Goal: Task Accomplishment & Management: Manage account settings

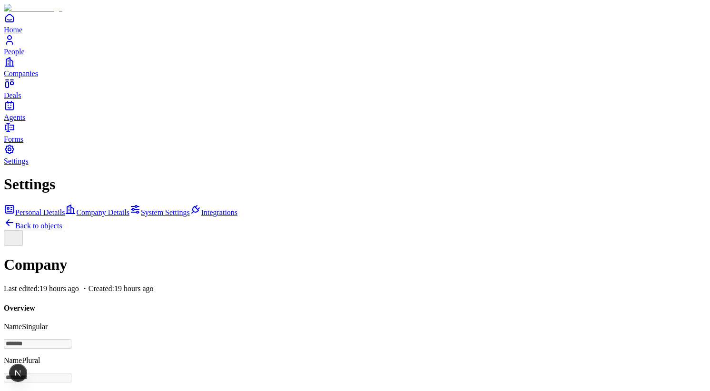
click at [12, 44] on icon "People" at bounding box center [10, 42] width 6 height 3
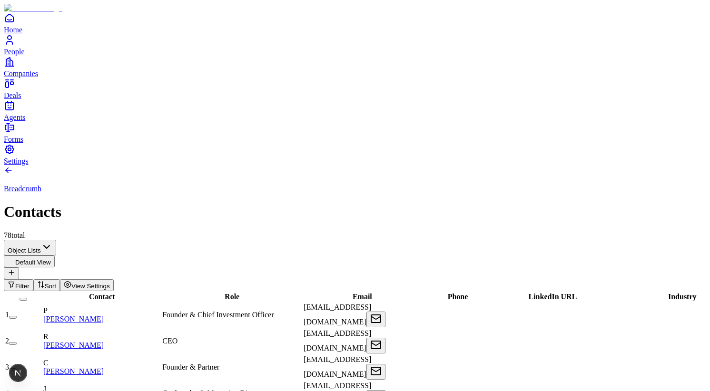
scroll to position [0, 275]
drag, startPoint x: 604, startPoint y: 106, endPoint x: 569, endPoint y: 106, distance: 34.8
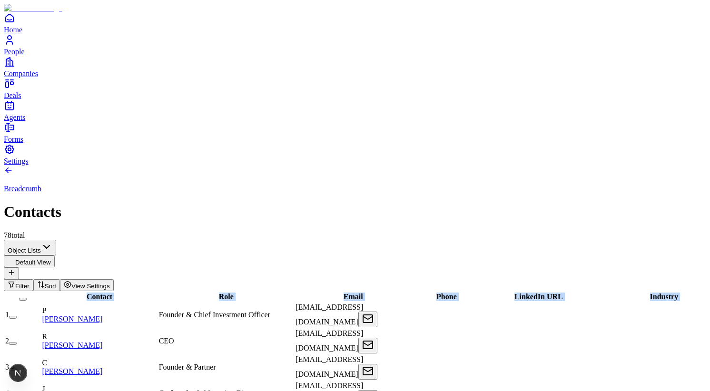
drag, startPoint x: 701, startPoint y: 110, endPoint x: 715, endPoint y: 112, distance: 13.5
click at [449, 166] on div "Breadcrumb Contacts 78 total" at bounding box center [355, 203] width 703 height 74
click at [33, 280] on button "Filter" at bounding box center [19, 286] width 30 height 12
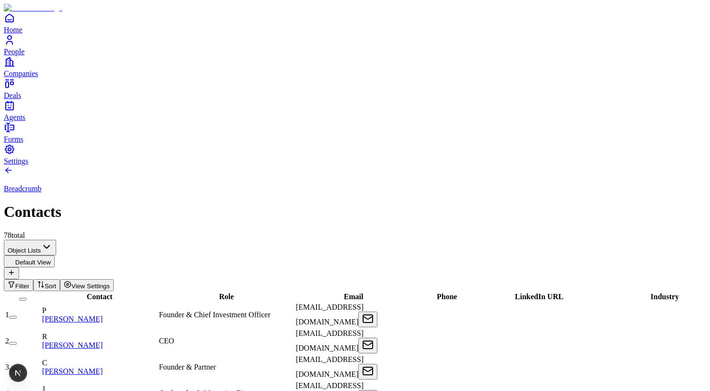
click at [45, 281] on icon "button" at bounding box center [41, 285] width 8 height 8
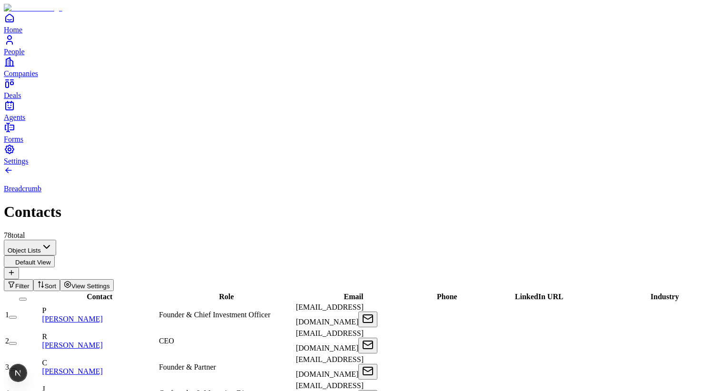
click at [71, 281] on icon "button" at bounding box center [68, 285] width 8 height 8
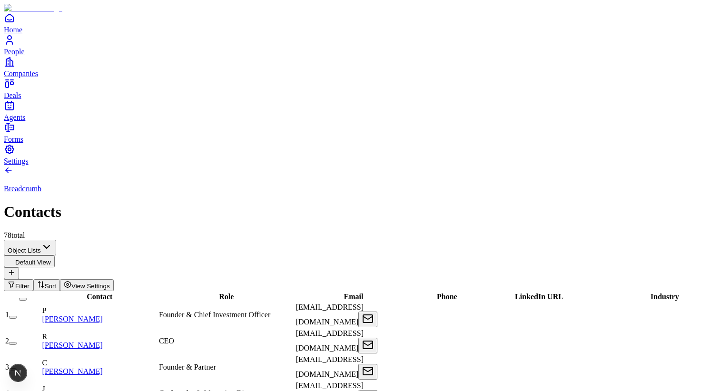
click at [15, 269] on icon at bounding box center [12, 273] width 8 height 8
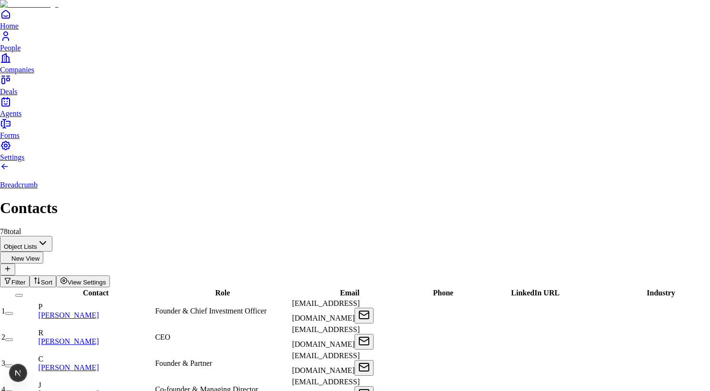
type input "*********"
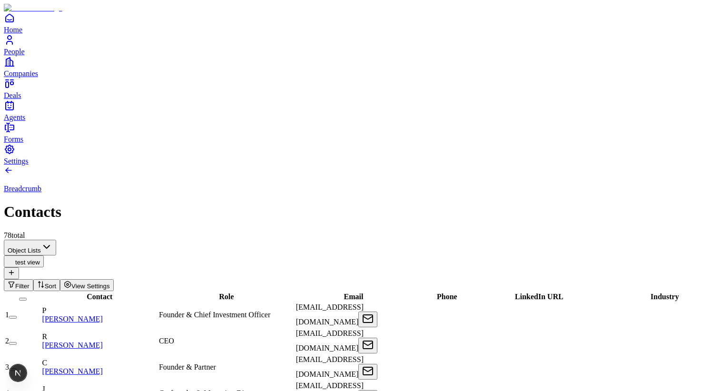
click at [15, 269] on icon at bounding box center [12, 273] width 8 height 8
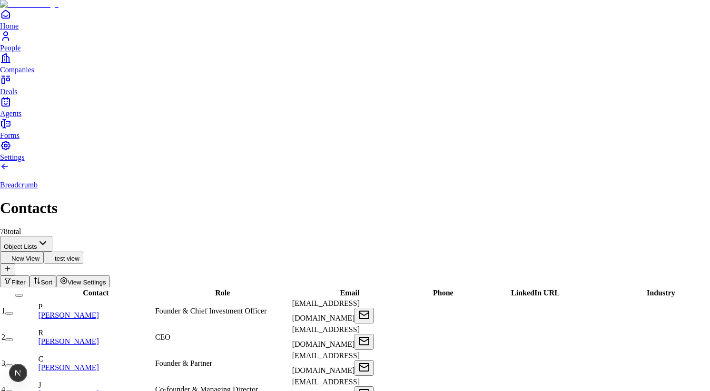
type input "**********"
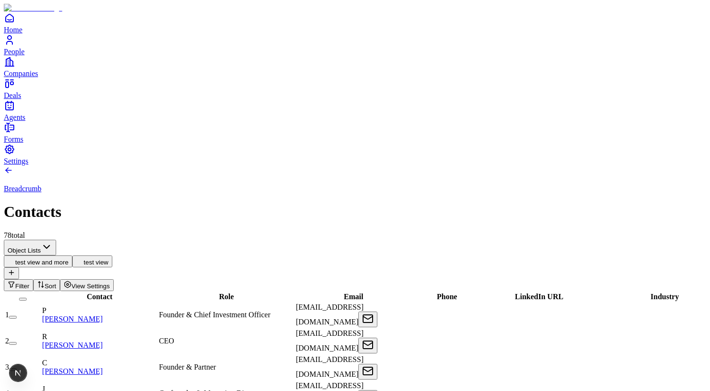
click at [112, 256] on button "test view" at bounding box center [92, 262] width 40 height 12
click at [15, 269] on icon at bounding box center [12, 273] width 8 height 8
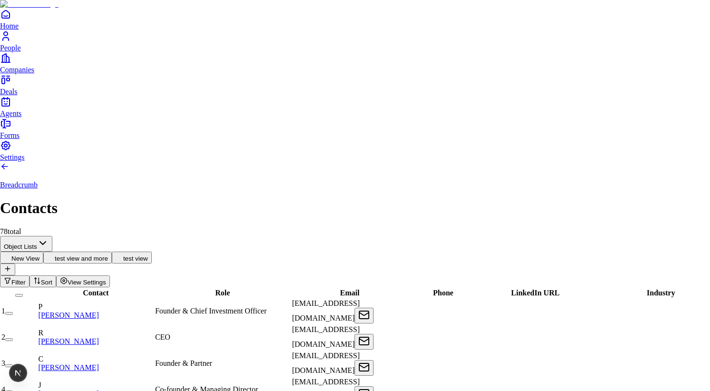
type input "**********"
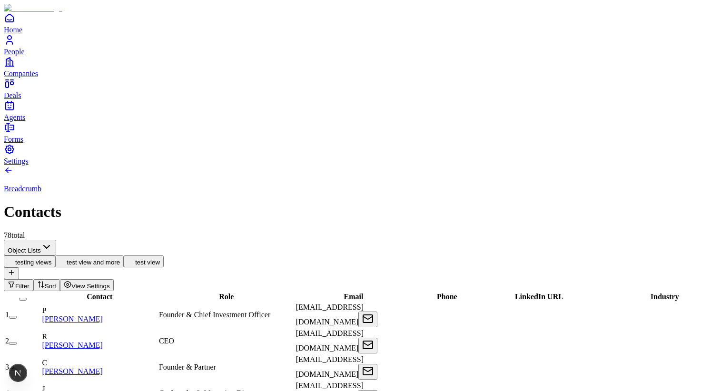
click at [124, 256] on button "test view and more" at bounding box center [89, 262] width 69 height 12
click at [164, 256] on button "test view" at bounding box center [144, 262] width 40 height 12
click at [55, 256] on button "testing views" at bounding box center [29, 262] width 51 height 12
click at [124, 256] on button "test view and more" at bounding box center [89, 262] width 69 height 12
click at [164, 256] on button "test view" at bounding box center [144, 262] width 40 height 12
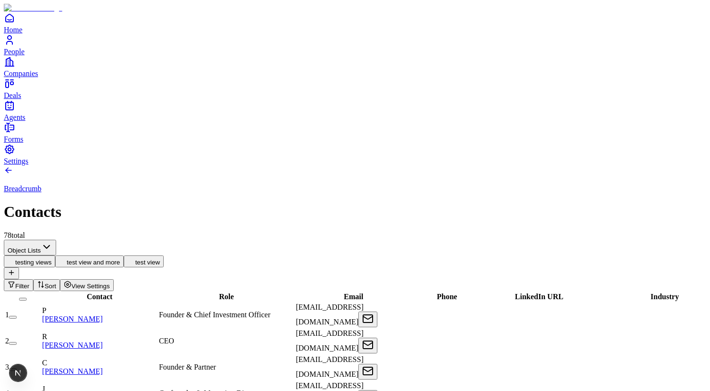
click at [15, 269] on icon at bounding box center [12, 273] width 8 height 8
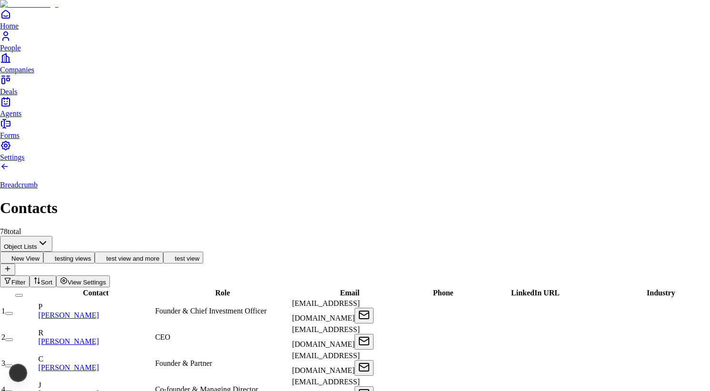
type input "********"
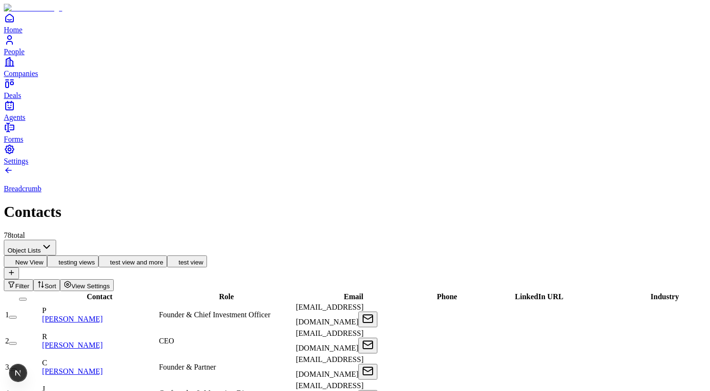
click at [162, 166] on div "Breadcrumb Contacts 78 total" at bounding box center [355, 203] width 703 height 74
click at [216, 166] on div "Breadcrumb Contacts 78 total" at bounding box center [355, 203] width 703 height 74
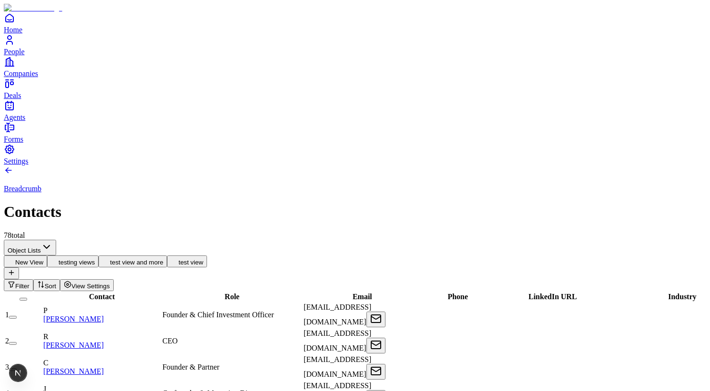
click at [249, 390] on div "Co-founder & Managing Director" at bounding box center [232, 394] width 140 height 9
click at [290, 363] on div "Founder & Partner" at bounding box center [232, 367] width 140 height 9
click at [99, 256] on button "testing views" at bounding box center [72, 262] width 51 height 12
click at [167, 256] on button "test view and more" at bounding box center [133, 262] width 69 height 12
click at [207, 256] on button "test view" at bounding box center [187, 262] width 40 height 12
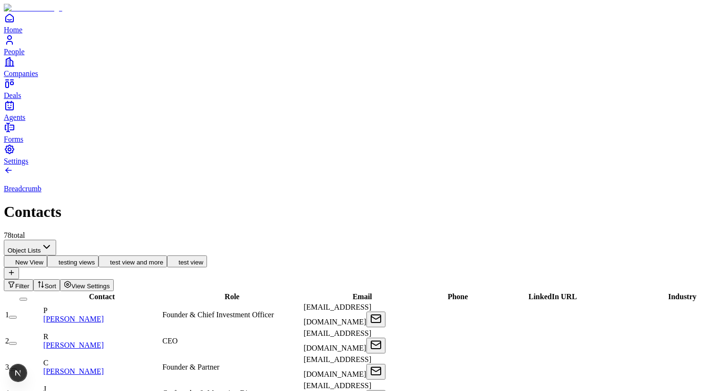
click at [47, 256] on button "New View" at bounding box center [25, 262] width 43 height 12
click at [99, 256] on button "testing views" at bounding box center [72, 262] width 51 height 12
click at [167, 256] on button "test view and more" at bounding box center [133, 262] width 69 height 12
click at [179, 257] on icon at bounding box center [175, 261] width 8 height 8
click at [167, 256] on button "test view and more" at bounding box center [133, 262] width 69 height 12
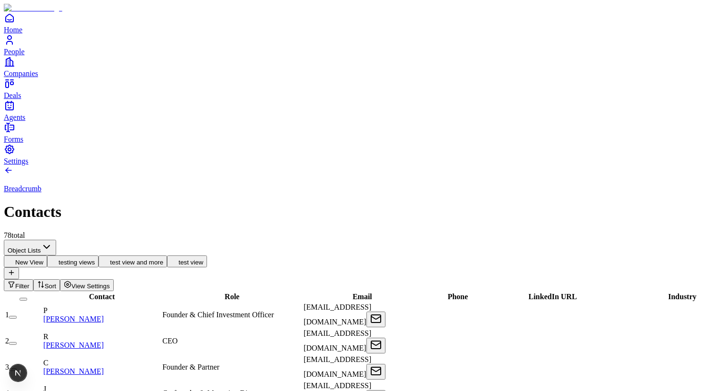
click at [99, 256] on button "testing views" at bounding box center [72, 262] width 51 height 12
click at [47, 256] on button "New View" at bounding box center [25, 262] width 43 height 12
click at [30, 283] on span "Filter" at bounding box center [22, 286] width 14 height 7
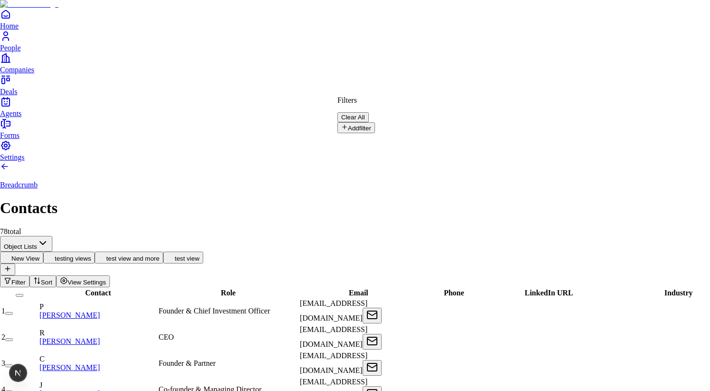
click at [375, 122] on button "Add filter" at bounding box center [357, 127] width 38 height 11
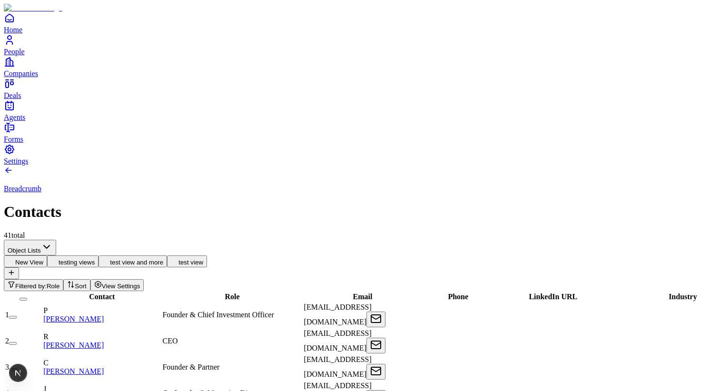
click at [75, 281] on icon "button" at bounding box center [71, 285] width 8 height 8
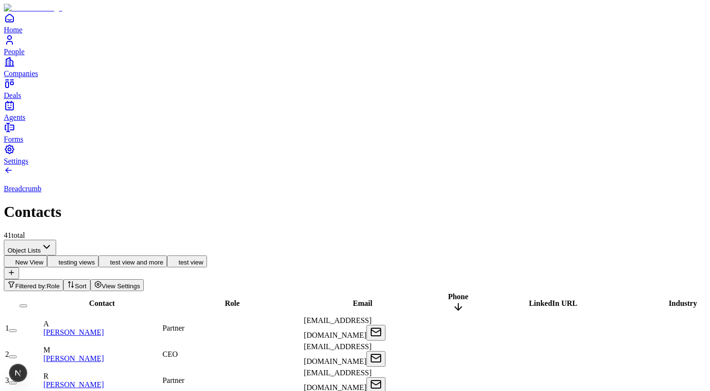
click at [86, 283] on span "Sort" at bounding box center [80, 286] width 11 height 7
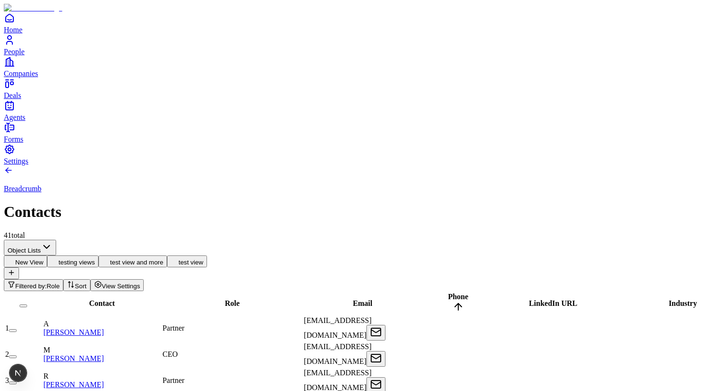
click at [353, 300] on span "Email" at bounding box center [363, 304] width 20 height 8
click at [47, 283] on span "Filtered by:" at bounding box center [30, 286] width 31 height 7
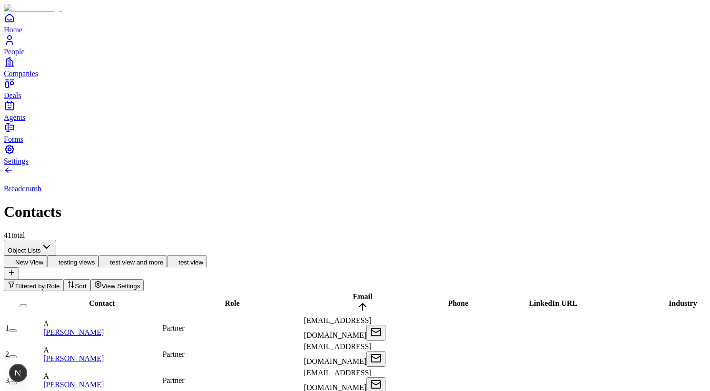
click at [60, 283] on span "Role" at bounding box center [53, 286] width 13 height 7
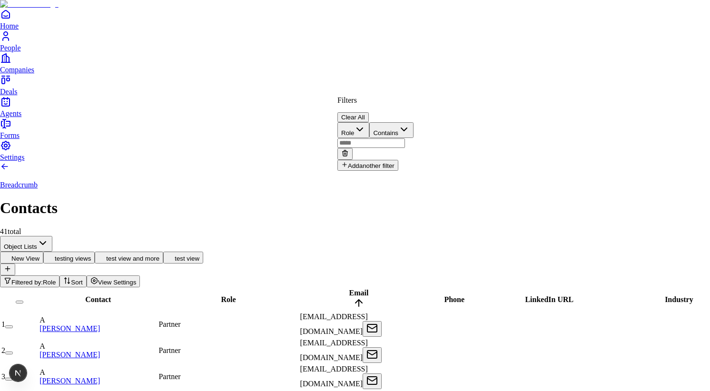
click at [347, 152] on icon at bounding box center [345, 154] width 4 height 4
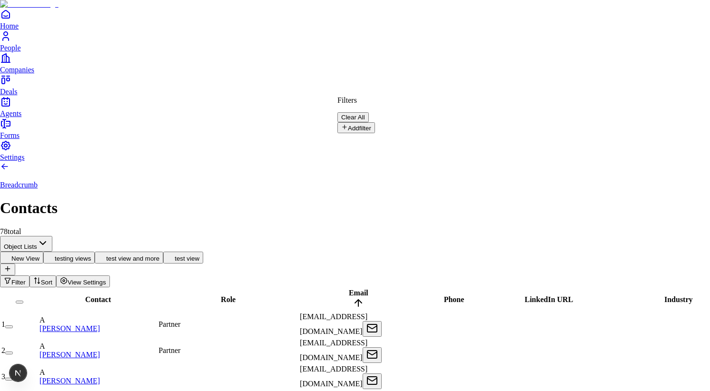
click at [375, 122] on button "Add filter" at bounding box center [357, 127] width 38 height 11
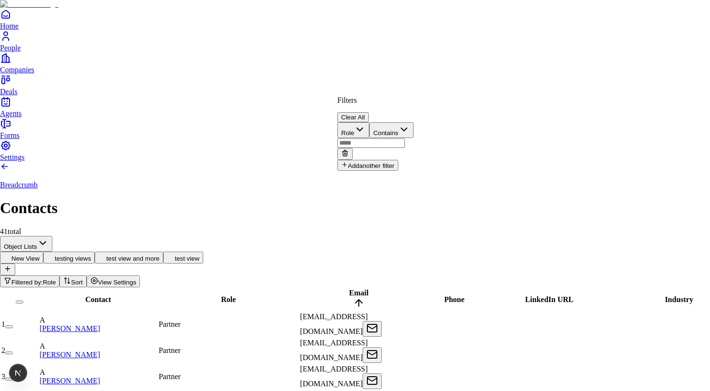
click at [399, 160] on button "Add another filter" at bounding box center [368, 165] width 61 height 11
click at [410, 137] on div "Filters Clear All Role Contains Role Contains Add another filter" at bounding box center [376, 152] width 76 height 112
click at [370, 160] on button "Role" at bounding box center [354, 168] width 32 height 16
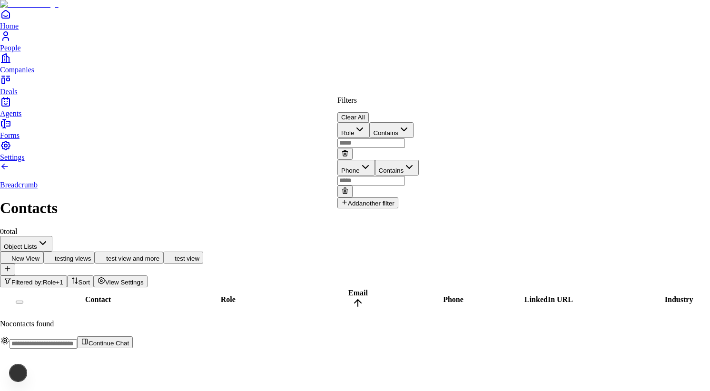
click at [465, 38] on html "Home People Companies Deals Agents Forms Settings Breadcrumb Contacts 0 total O…" at bounding box center [355, 178] width 710 height 357
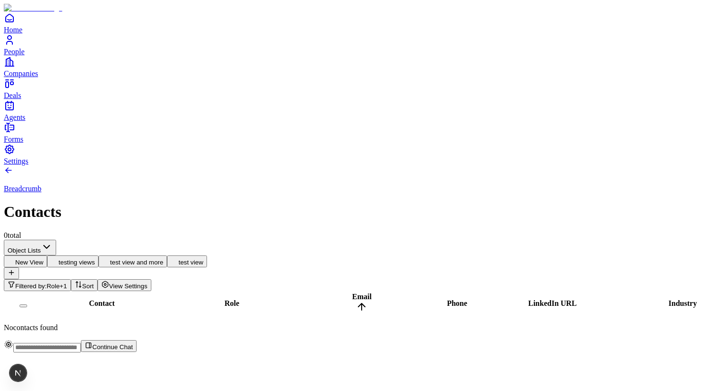
click at [57, 231] on div "0 total" at bounding box center [355, 235] width 703 height 9
click at [148, 166] on div "Breadcrumb Contacts 0 total" at bounding box center [355, 203] width 703 height 74
click at [13, 166] on icon at bounding box center [9, 171] width 10 height 10
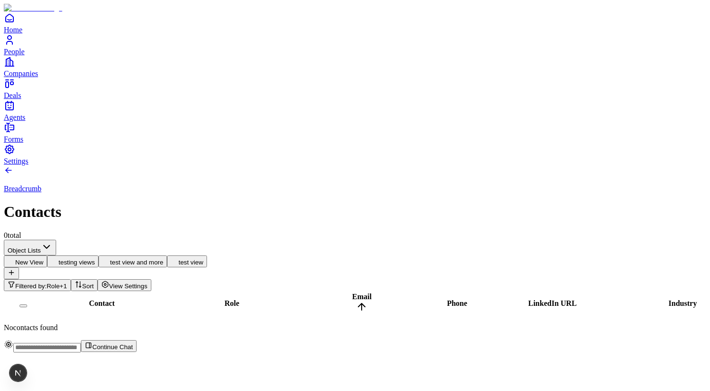
click at [71, 280] on button "Filtered by: Role + 1" at bounding box center [37, 286] width 67 height 12
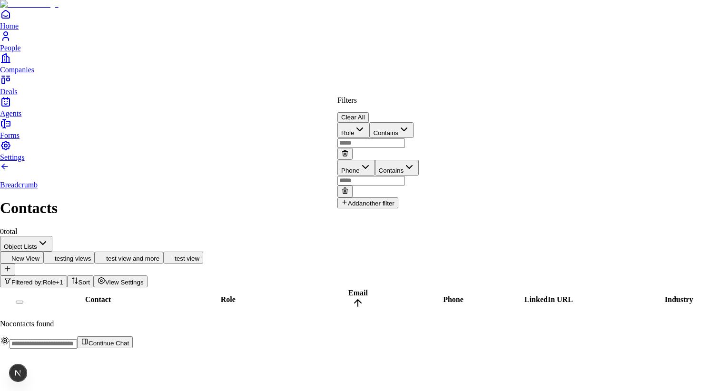
click at [353, 148] on button at bounding box center [345, 154] width 15 height 12
click at [353, 149] on button at bounding box center [345, 155] width 15 height 12
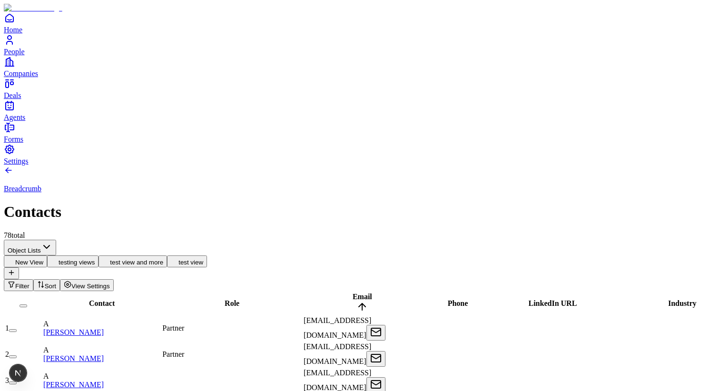
click at [99, 256] on button "testing views" at bounding box center [72, 262] width 51 height 12
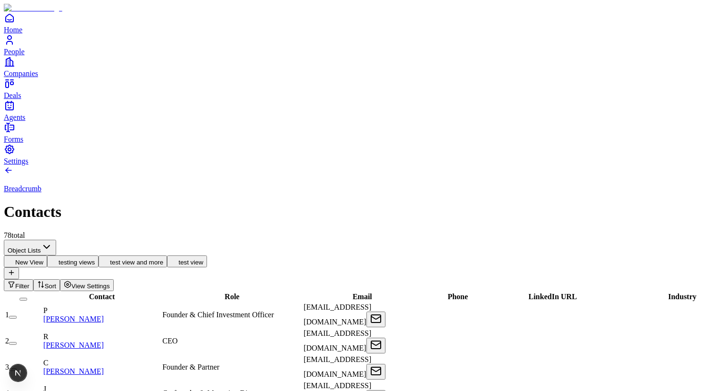
click at [110, 283] on span "View Settings" at bounding box center [90, 286] width 39 height 7
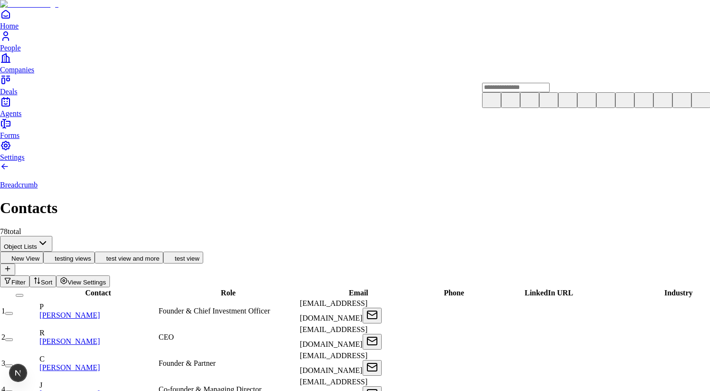
click at [562, 105] on icon at bounding box center [567, 99] width 11 height 11
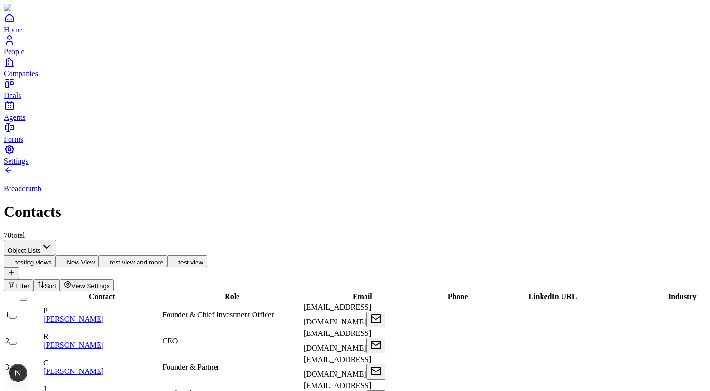
click at [99, 256] on button "New View" at bounding box center [76, 262] width 43 height 12
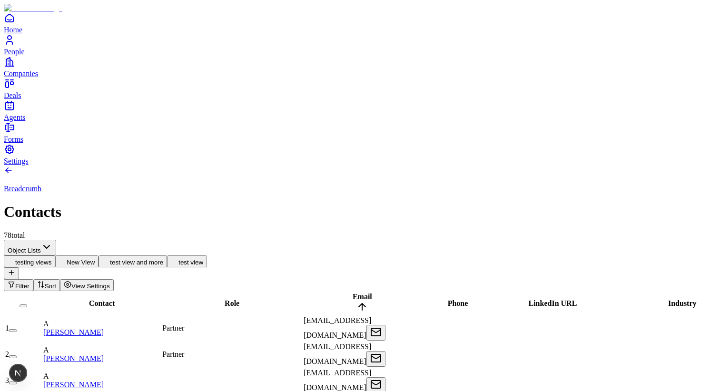
click at [167, 256] on button "test view and more" at bounding box center [133, 262] width 69 height 12
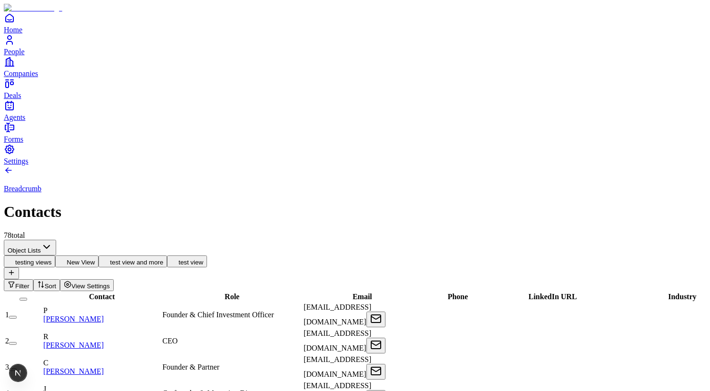
click at [207, 256] on button "test view" at bounding box center [187, 262] width 40 height 12
click at [339, 166] on div "Breadcrumb Contacts 78 total" at bounding box center [355, 203] width 703 height 74
click at [204, 311] on span "Founder & Chief Investment Officer" at bounding box center [217, 315] width 111 height 8
click at [208, 337] on div "CEO" at bounding box center [232, 341] width 140 height 9
click at [285, 337] on div "CEO" at bounding box center [232, 341] width 140 height 9
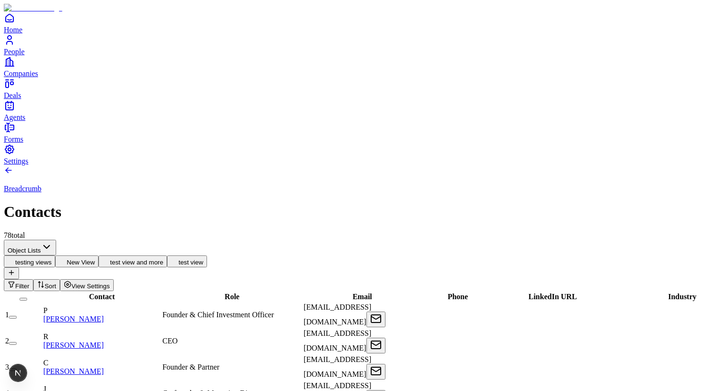
click at [302, 390] on div "Co-founder & Managing Director" at bounding box center [232, 394] width 140 height 9
click at [493, 341] on div at bounding box center [458, 341] width 70 height 0
click at [290, 337] on div "CEO" at bounding box center [232, 341] width 140 height 9
click at [333, 166] on div "Breadcrumb Contacts 78 total" at bounding box center [355, 203] width 703 height 74
click at [99, 256] on button "New View" at bounding box center [76, 262] width 43 height 12
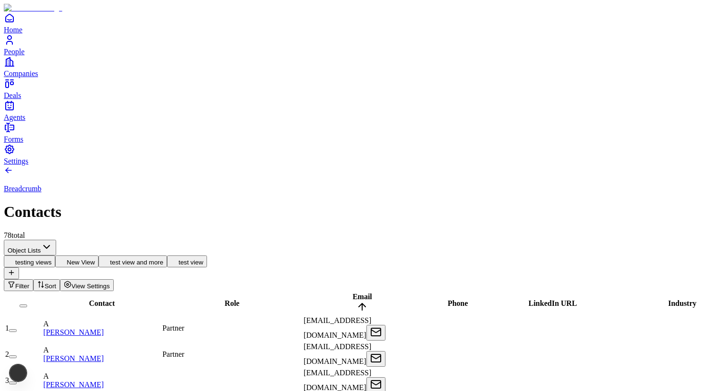
click at [167, 256] on button "test view and more" at bounding box center [133, 262] width 69 height 12
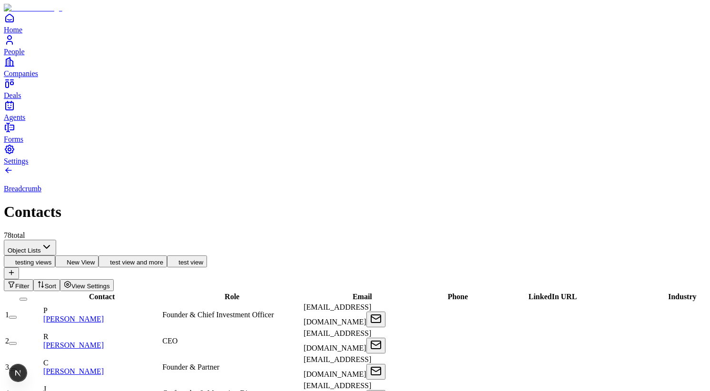
click at [207, 256] on button "test view" at bounding box center [187, 262] width 40 height 12
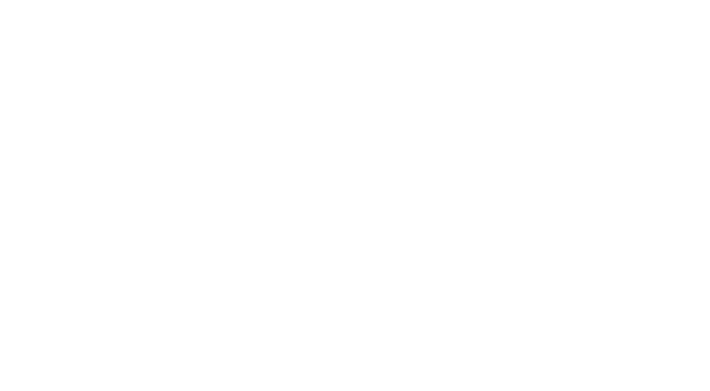
click at [167, 256] on button "test view and more" at bounding box center [133, 262] width 69 height 12
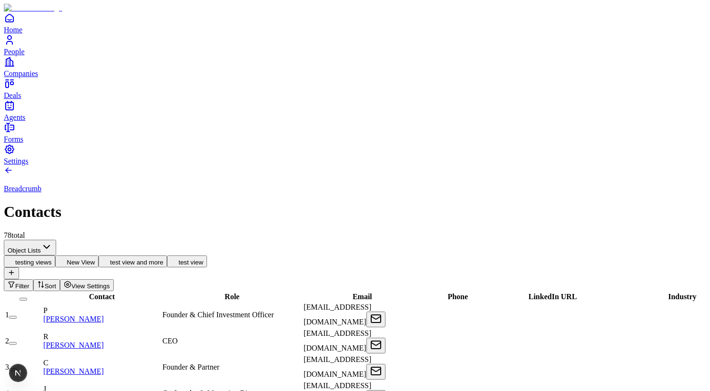
click at [55, 256] on button "testing views" at bounding box center [29, 262] width 51 height 12
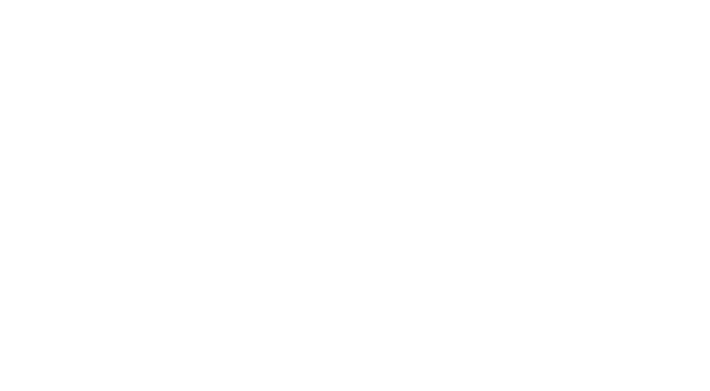
scroll to position [22, 0]
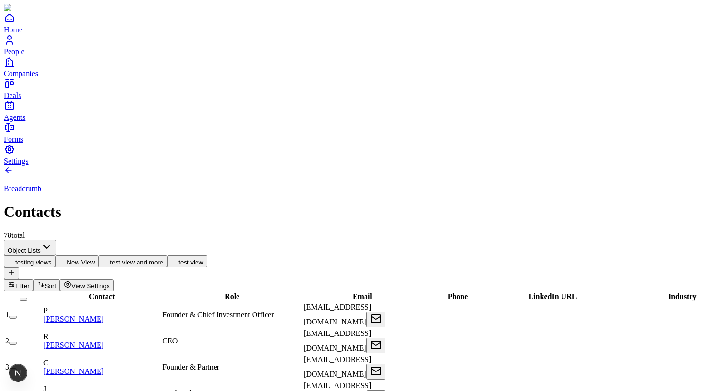
click at [499, 166] on div "Breadcrumb Contacts 78 total" at bounding box center [355, 203] width 703 height 74
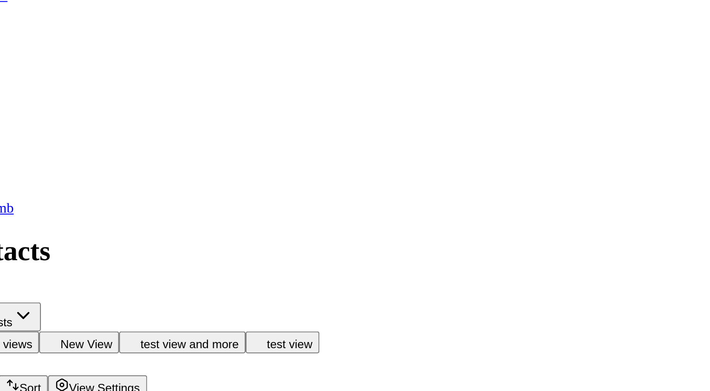
scroll to position [0, 0]
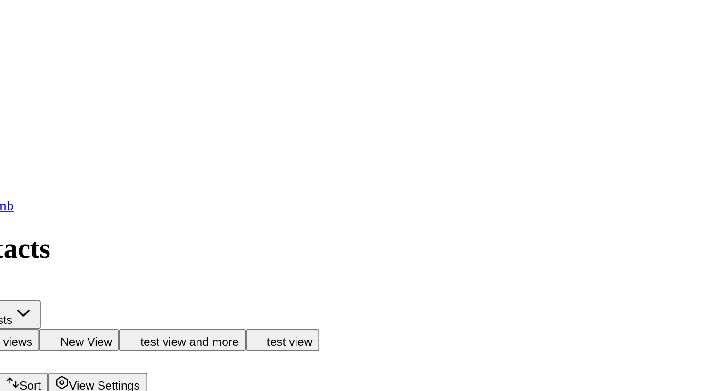
click at [227, 337] on div "CEO" at bounding box center [232, 341] width 140 height 9
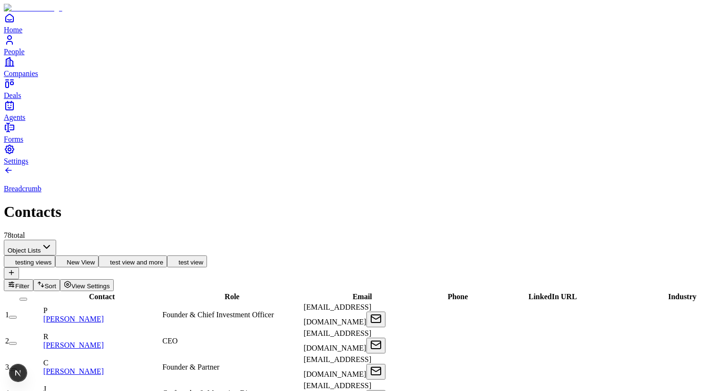
click at [99, 256] on button "New View" at bounding box center [76, 262] width 43 height 12
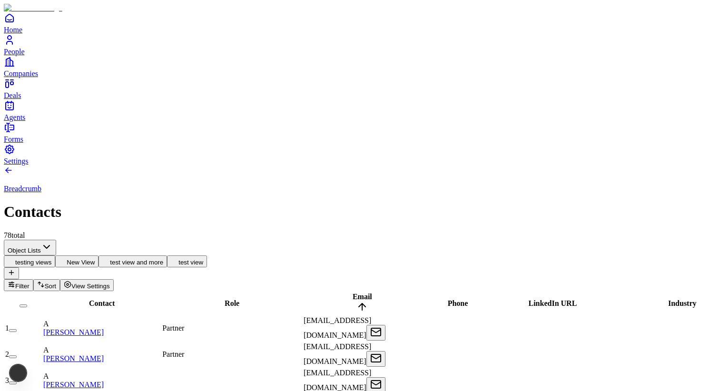
click at [167, 256] on button "test view and more" at bounding box center [133, 262] width 69 height 12
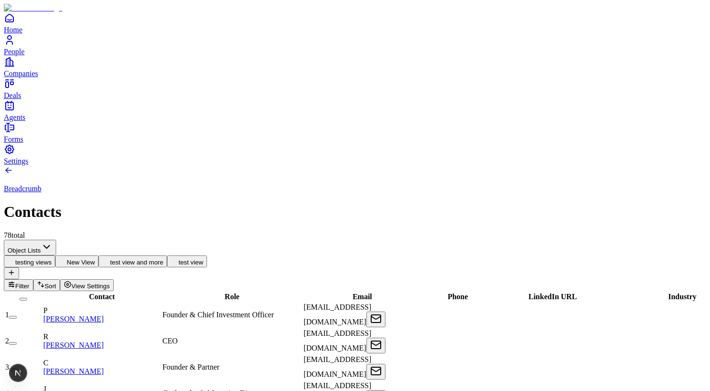
click at [207, 256] on button "test view" at bounding box center [187, 262] width 40 height 12
click at [55, 256] on button "testing views" at bounding box center [29, 262] width 51 height 12
click at [99, 256] on button "New View" at bounding box center [76, 262] width 43 height 12
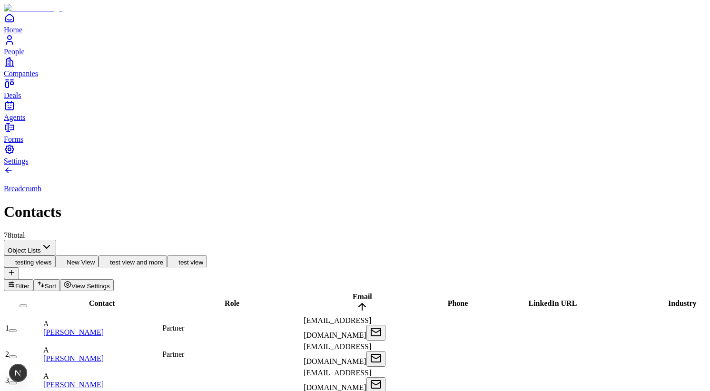
click at [167, 256] on button "test view and more" at bounding box center [133, 262] width 69 height 12
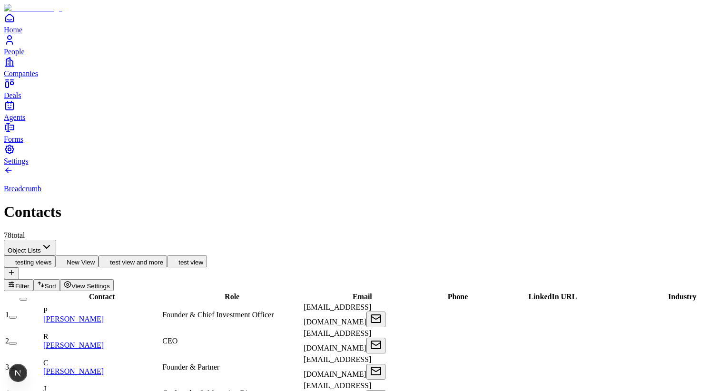
click at [207, 256] on button "test view" at bounding box center [187, 262] width 40 height 12
click at [167, 256] on button "test view and more" at bounding box center [133, 262] width 69 height 12
click at [99, 256] on button "New View" at bounding box center [76, 262] width 43 height 12
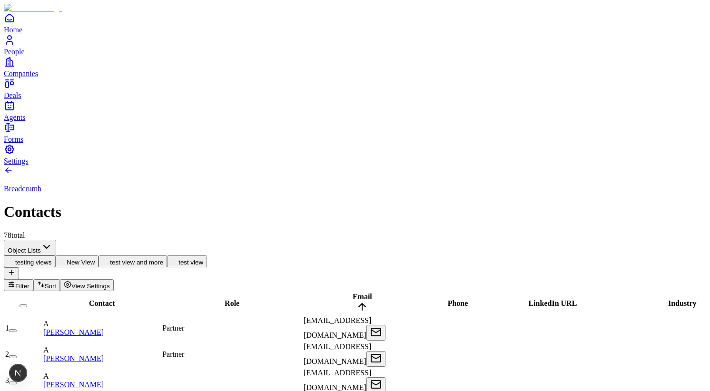
click at [55, 256] on button "testing views" at bounding box center [29, 262] width 51 height 12
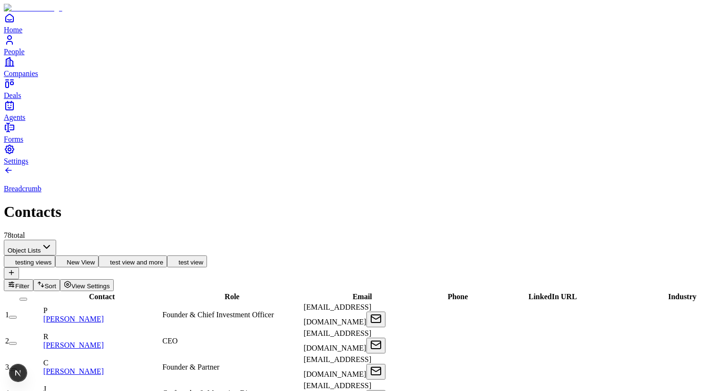
click at [99, 256] on button "New View" at bounding box center [76, 262] width 43 height 12
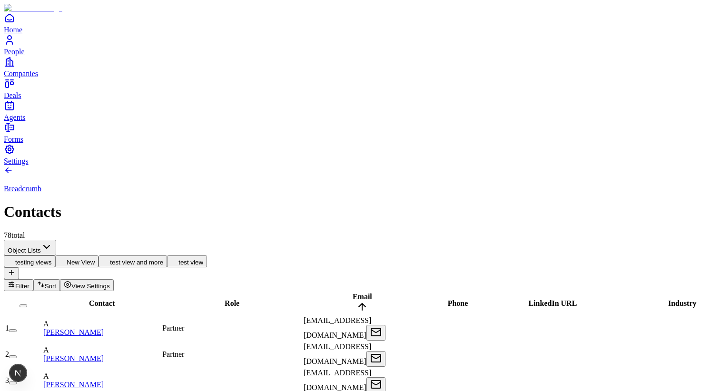
click at [167, 256] on button "test view and more" at bounding box center [133, 262] width 69 height 12
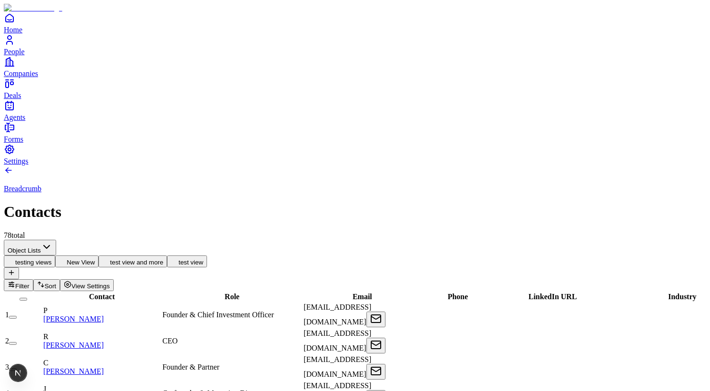
click at [225, 293] on span "Role" at bounding box center [232, 297] width 15 height 8
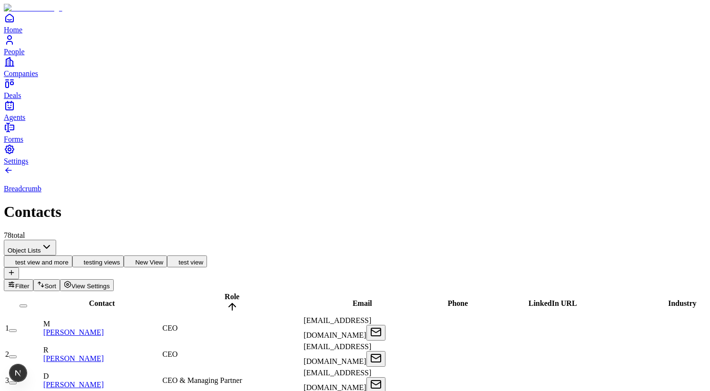
click at [124, 256] on button "testing views" at bounding box center [97, 262] width 51 height 12
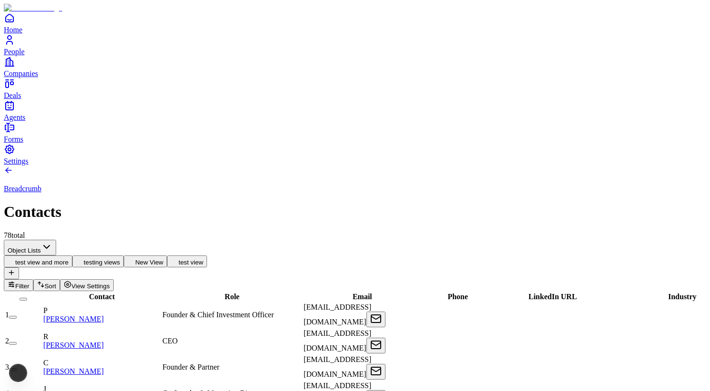
click at [167, 256] on button "New View" at bounding box center [145, 262] width 43 height 12
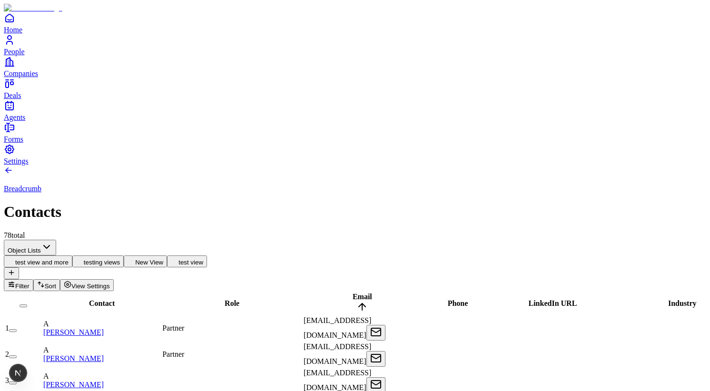
click at [207, 256] on button "test view" at bounding box center [187, 262] width 40 height 12
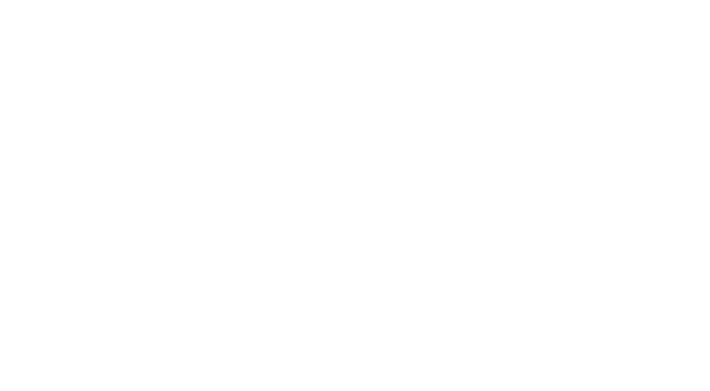
scroll to position [20, 0]
click at [580, 292] on th "LinkedIn URL" at bounding box center [552, 303] width 117 height 23
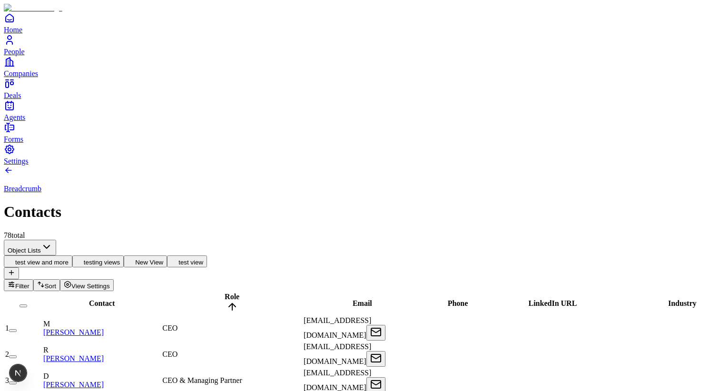
click at [124, 256] on button "testing views" at bounding box center [97, 262] width 51 height 12
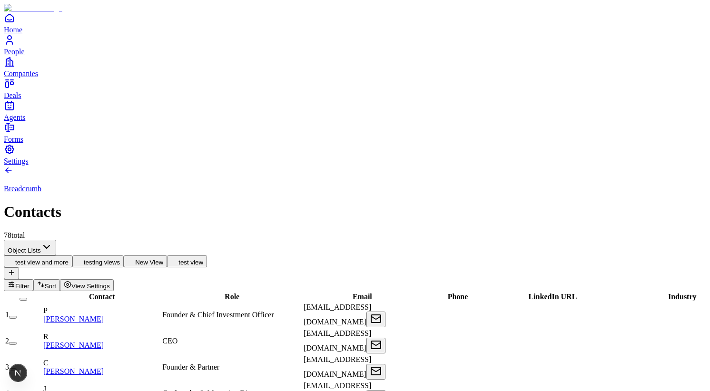
click at [167, 256] on button "New View" at bounding box center [145, 262] width 43 height 12
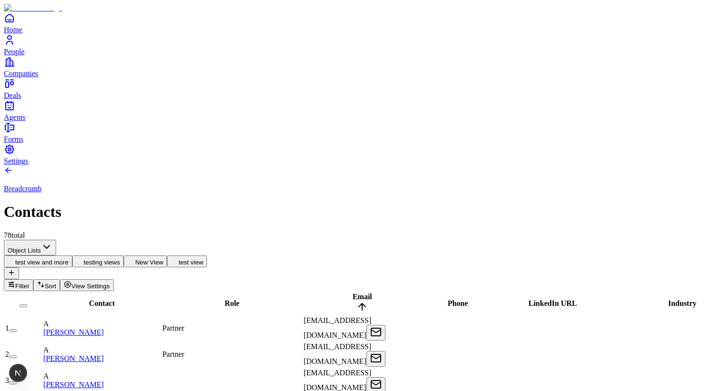
click at [207, 256] on button "test view" at bounding box center [187, 262] width 40 height 12
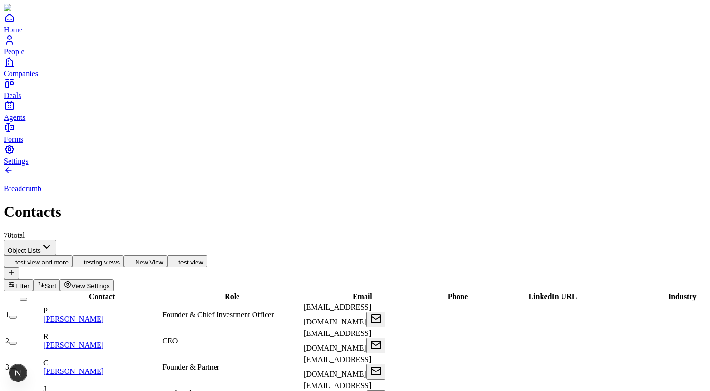
click at [72, 256] on button "test view and more" at bounding box center [38, 262] width 69 height 12
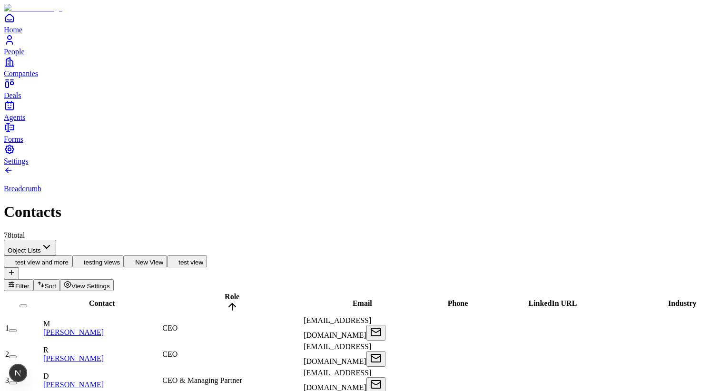
click at [124, 256] on button "testing views" at bounding box center [97, 262] width 51 height 12
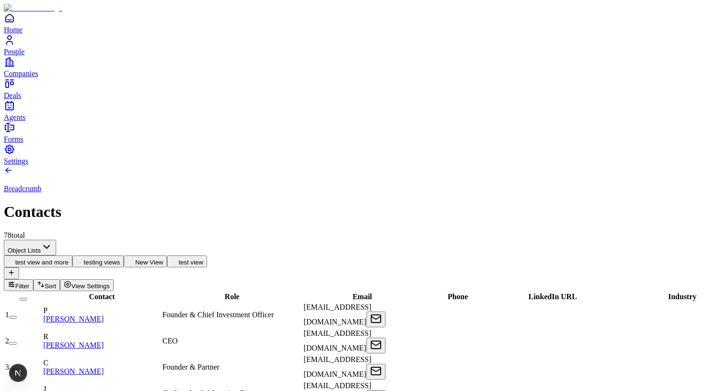
click at [167, 256] on button "New View" at bounding box center [145, 262] width 43 height 12
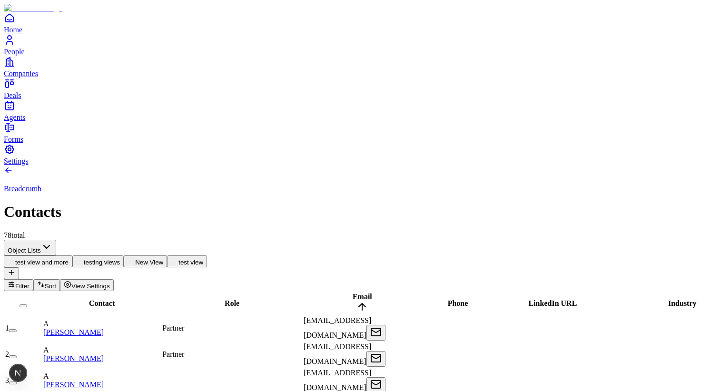
click at [374, 256] on div "test view and more testing views New View test view" at bounding box center [355, 268] width 703 height 24
click at [30, 283] on span "Filter" at bounding box center [22, 286] width 14 height 7
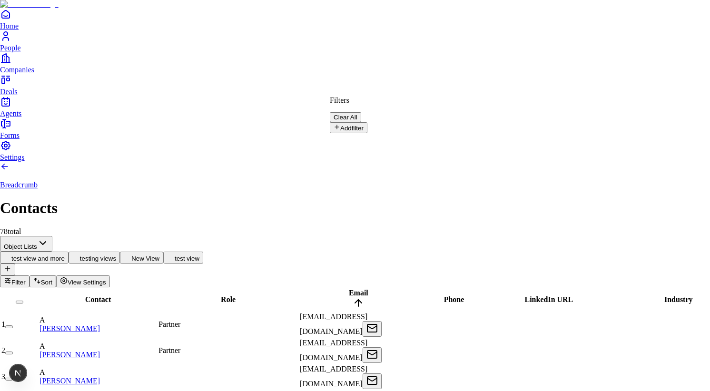
click at [347, 131] on button "Add filter" at bounding box center [349, 127] width 38 height 11
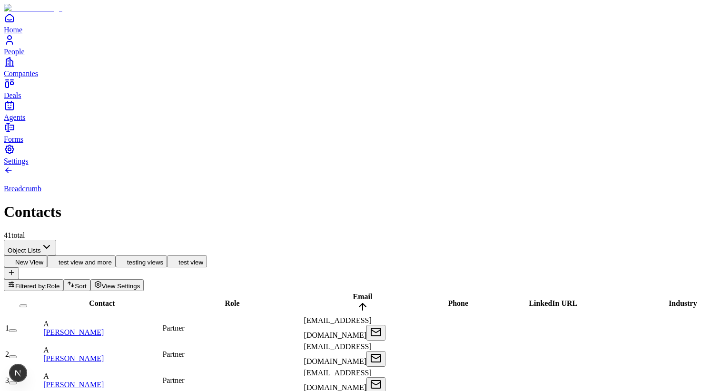
click at [225, 300] on span "Role" at bounding box center [232, 304] width 15 height 8
click at [225, 293] on span "Role" at bounding box center [232, 297] width 15 height 8
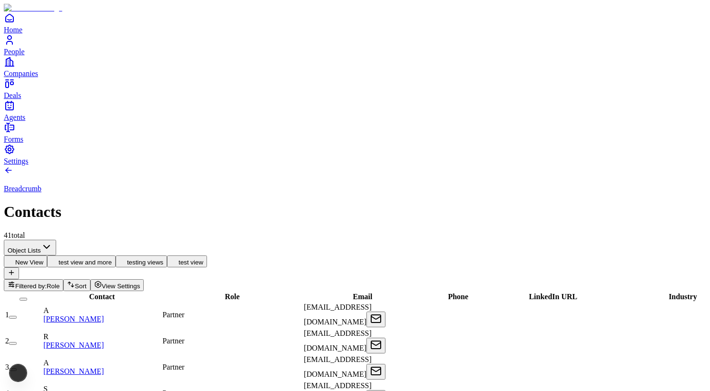
click at [225, 293] on span "Role" at bounding box center [232, 297] width 15 height 8
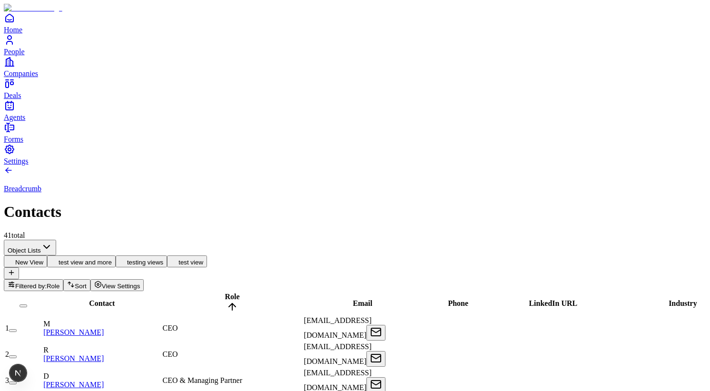
click at [116, 256] on button "test view and more" at bounding box center [81, 262] width 69 height 12
click at [167, 256] on button "testing views" at bounding box center [141, 262] width 51 height 12
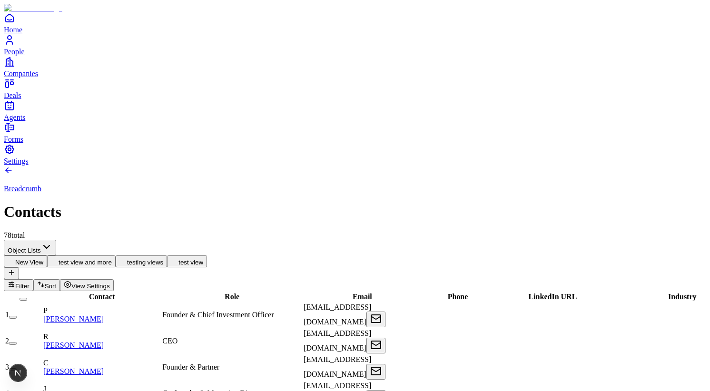
click at [207, 256] on button "test view" at bounding box center [187, 262] width 40 height 12
click at [167, 256] on button "testing views" at bounding box center [141, 262] width 51 height 12
click at [110, 283] on span "View Settings" at bounding box center [90, 286] width 39 height 7
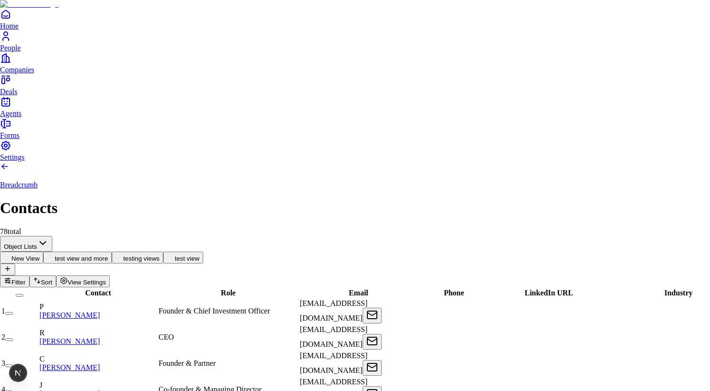
copy div "View Settings"
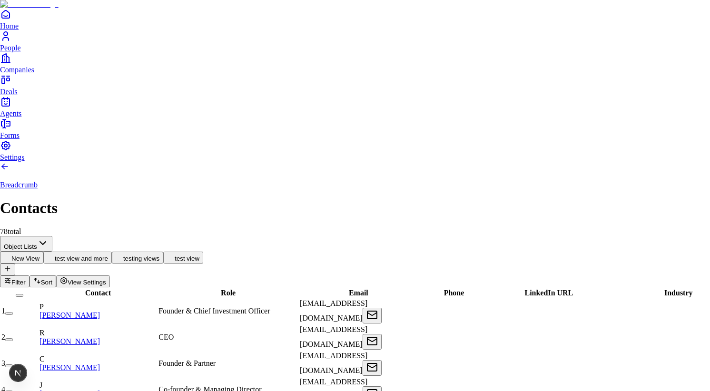
copy h2 "Sort By:"
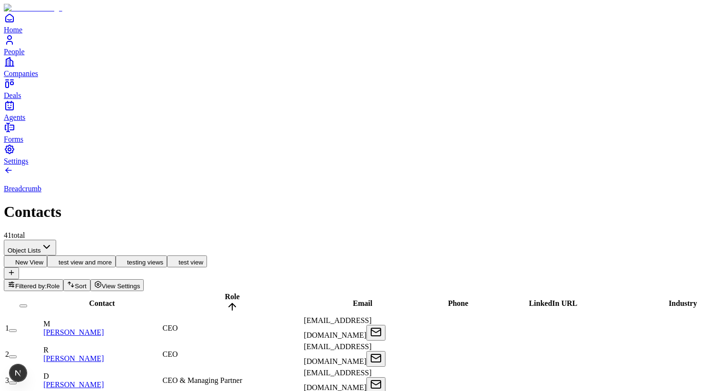
click at [140, 283] on span "View Settings" at bounding box center [121, 286] width 39 height 7
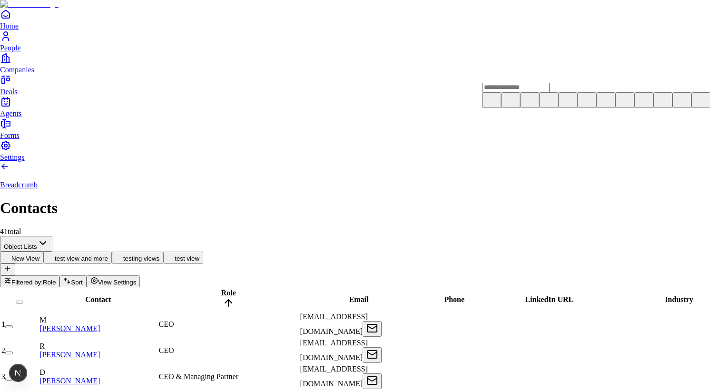
click at [581, 94] on use at bounding box center [581, 94] width 0 height 0
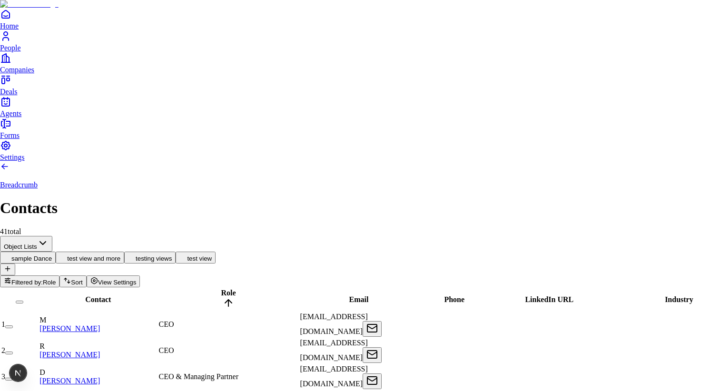
type input "**********"
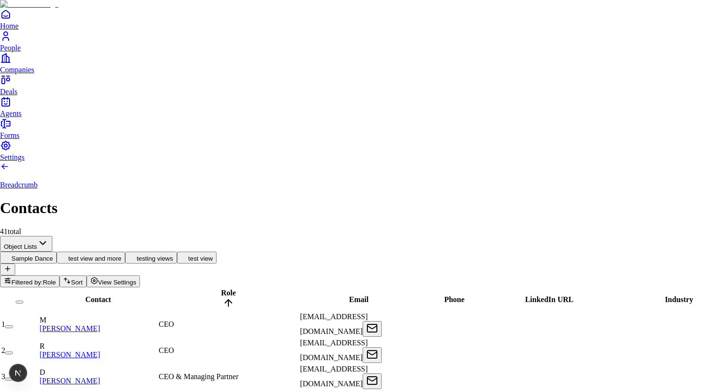
copy h2 "Type"
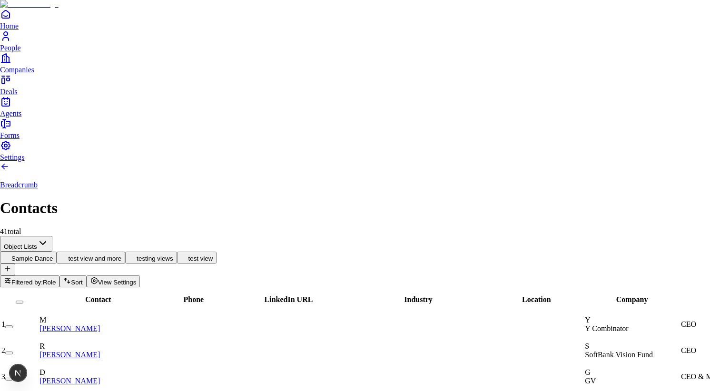
copy span "Shared With Organization"
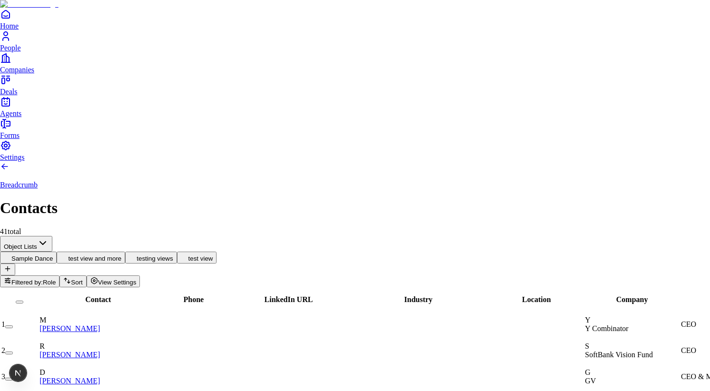
copy div "View Settings"
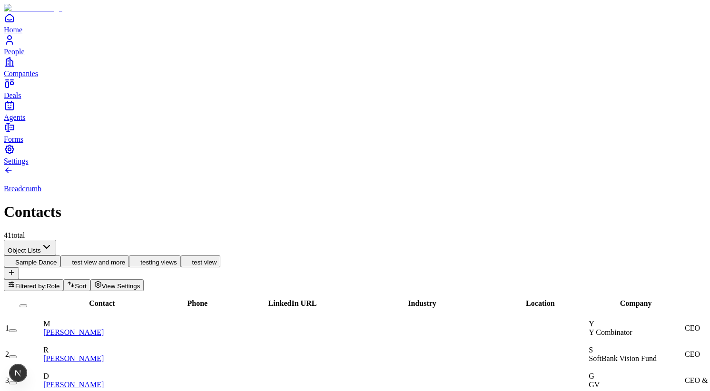
click at [60, 283] on span "Role" at bounding box center [53, 286] width 13 height 7
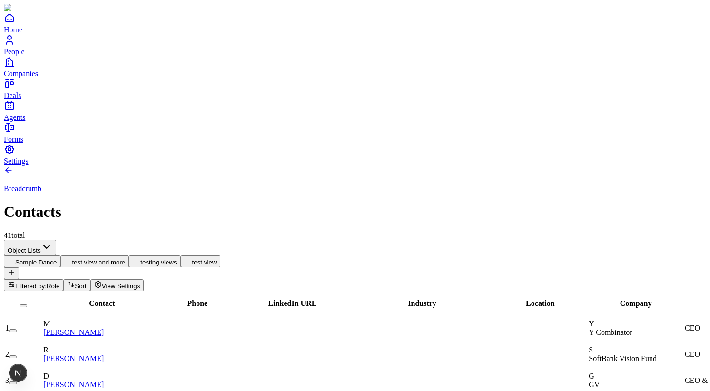
click at [140, 283] on span "View Settings" at bounding box center [121, 286] width 39 height 7
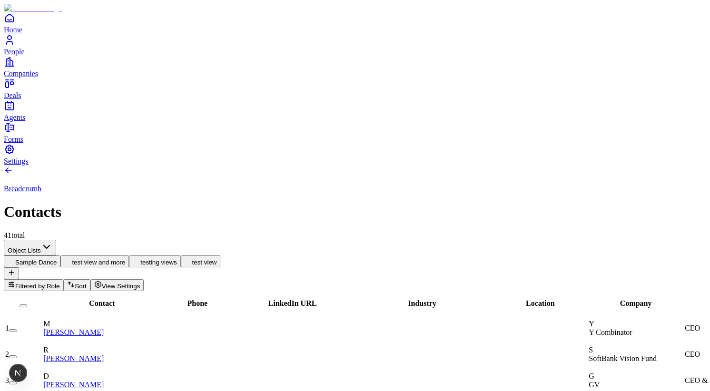
click at [660, 280] on div "Filtered by: Role Sort View Settings" at bounding box center [355, 286] width 703 height 12
click at [140, 283] on span "View Settings" at bounding box center [121, 286] width 39 height 7
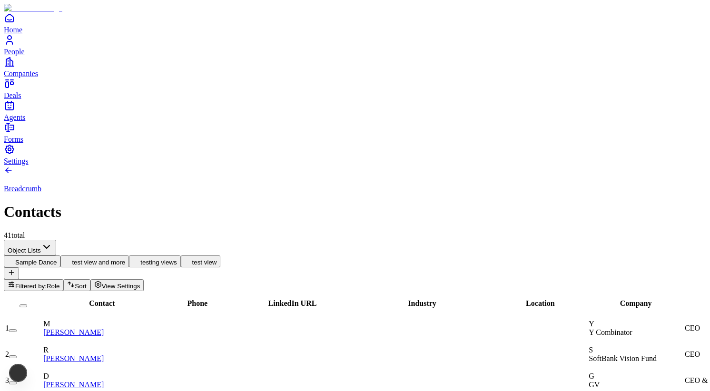
click at [102, 281] on icon "button" at bounding box center [98, 285] width 8 height 8
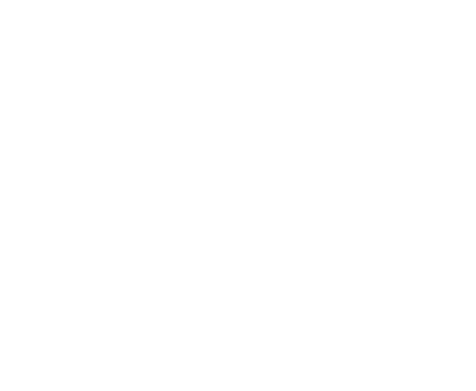
scroll to position [0, 124]
click at [140, 283] on span "View Settings" at bounding box center [121, 286] width 39 height 7
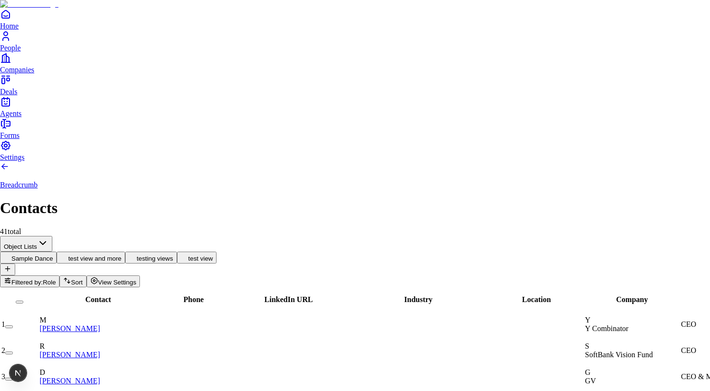
scroll to position [0, 0]
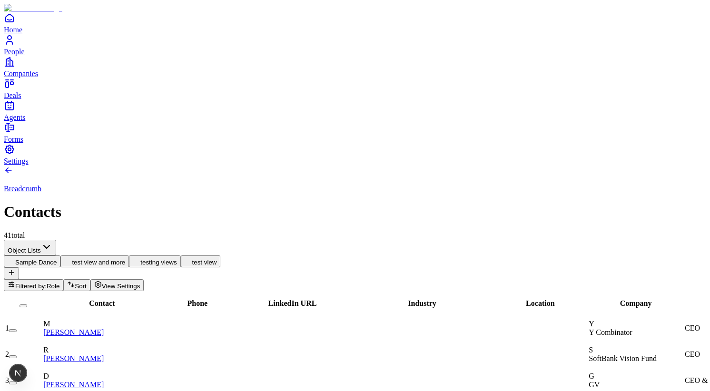
click at [140, 283] on span "View Settings" at bounding box center [121, 286] width 39 height 7
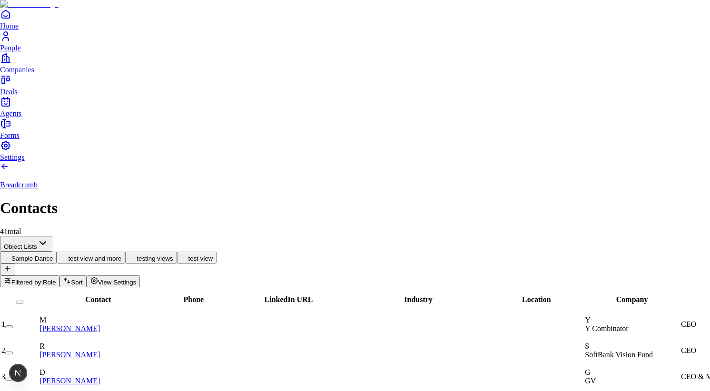
copy h2 "Type"
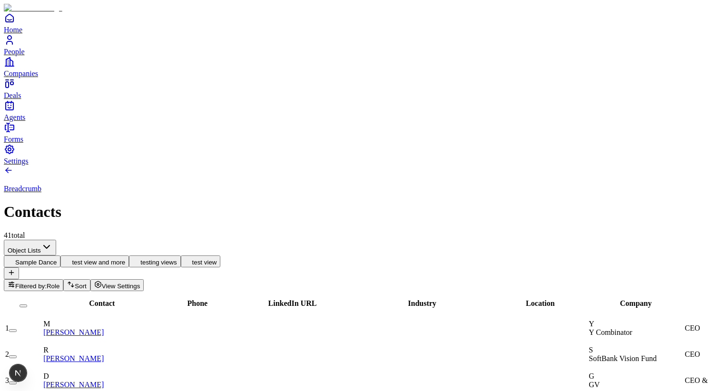
click at [140, 283] on span "View Settings" at bounding box center [121, 286] width 39 height 7
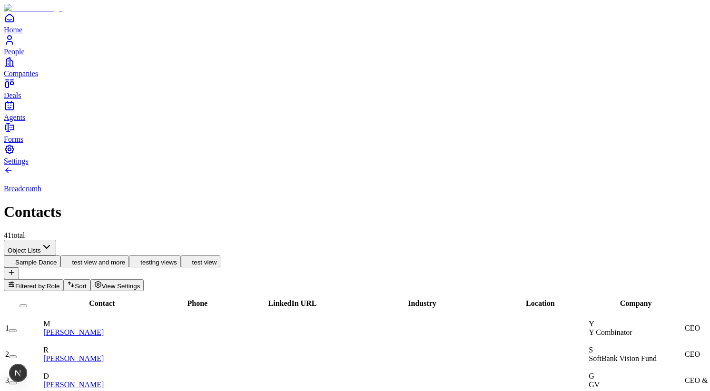
click at [140, 283] on span "View Settings" at bounding box center [121, 286] width 39 height 7
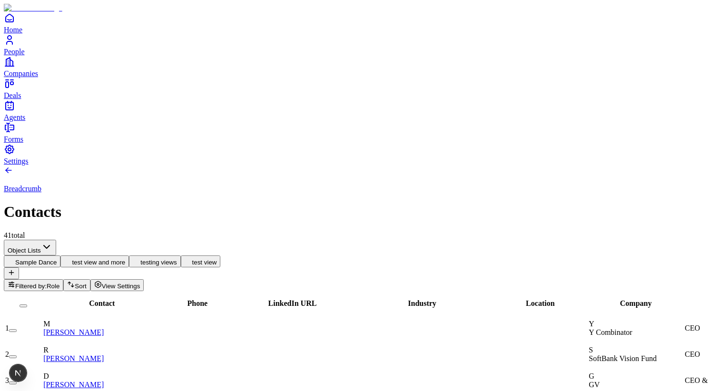
click at [140, 283] on span "View Settings" at bounding box center [121, 286] width 39 height 7
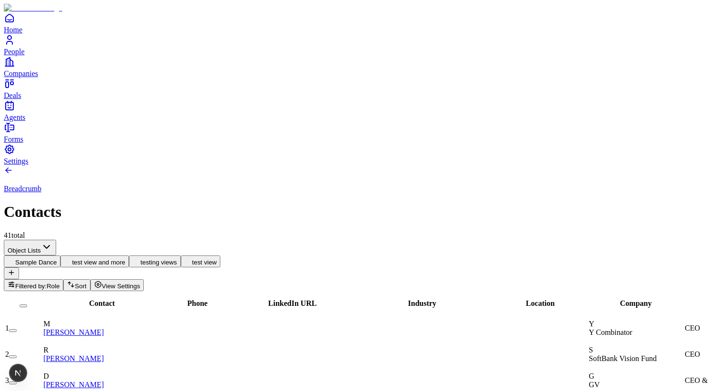
click at [144, 280] on button "View Settings" at bounding box center [117, 286] width 54 height 12
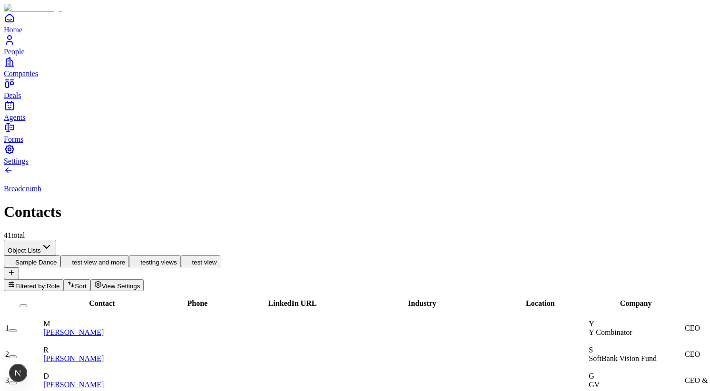
click at [15, 46] on icon "People" at bounding box center [9, 39] width 11 height 11
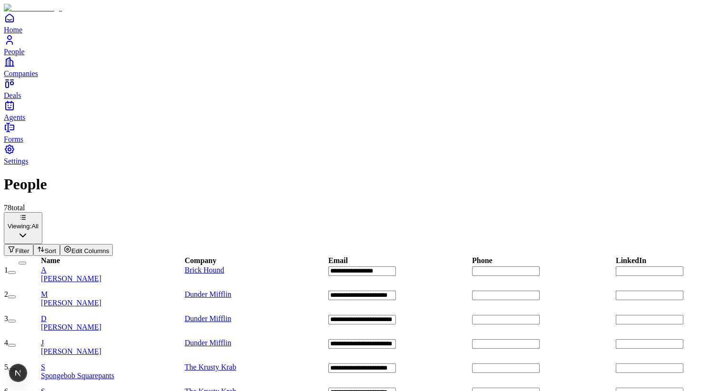
click at [224, 266] on link "Brick Hound" at bounding box center [205, 270] width 40 height 8
click at [387, 267] on input "**********" at bounding box center [363, 272] width 68 height 10
click at [101, 275] on span "[PERSON_NAME]" at bounding box center [71, 279] width 60 height 8
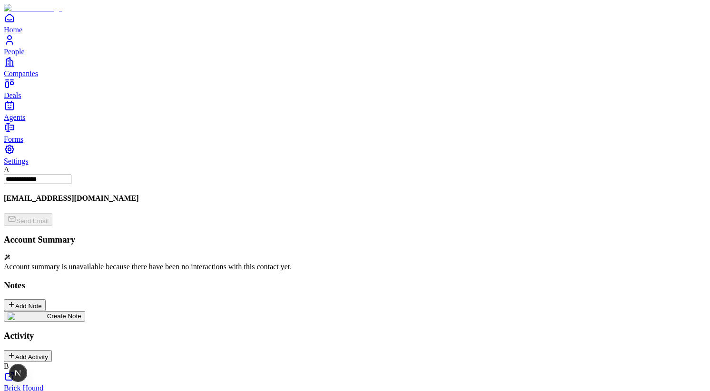
click at [396, 213] on div "Send Email" at bounding box center [355, 219] width 703 height 13
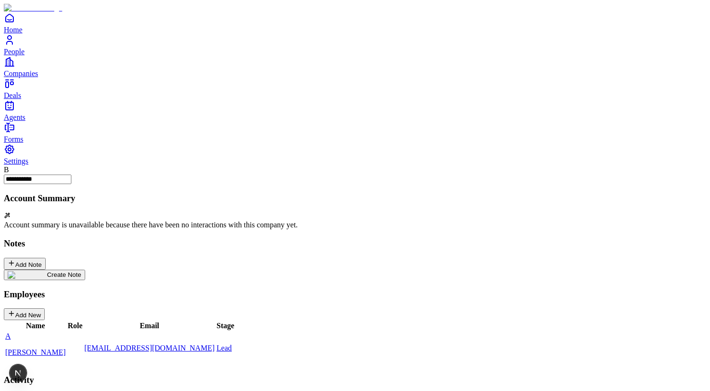
click at [15, 24] on icon "Home" at bounding box center [9, 17] width 11 height 11
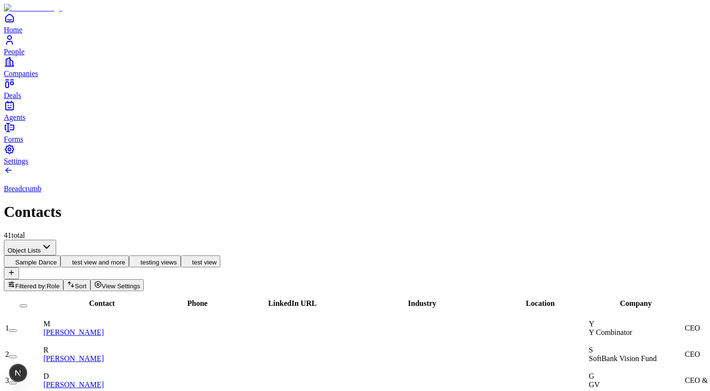
scroll to position [0, 3]
click at [408, 300] on span "Industry" at bounding box center [422, 304] width 29 height 8
click at [408, 293] on span "Industry" at bounding box center [422, 297] width 29 height 8
click at [413, 329] on div at bounding box center [423, 329] width 140 height 0
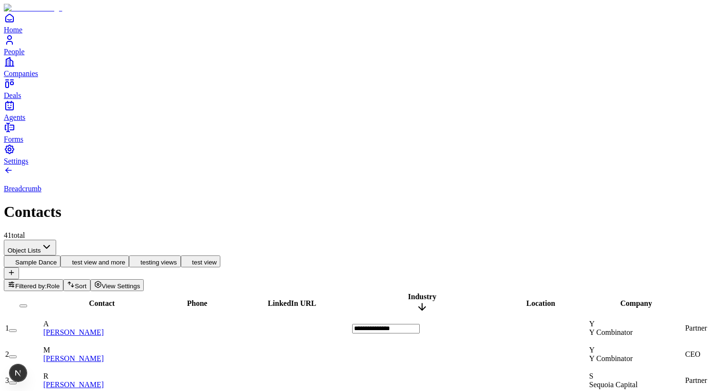
type input "**********"
click at [418, 355] on div at bounding box center [422, 355] width 140 height 0
click at [418, 355] on div at bounding box center [423, 355] width 140 height 0
type input "*******"
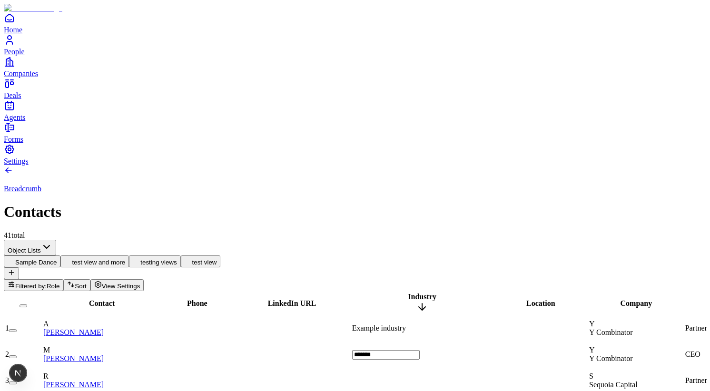
click at [412, 381] on div at bounding box center [422, 381] width 140 height 0
click at [414, 381] on div at bounding box center [423, 381] width 140 height 0
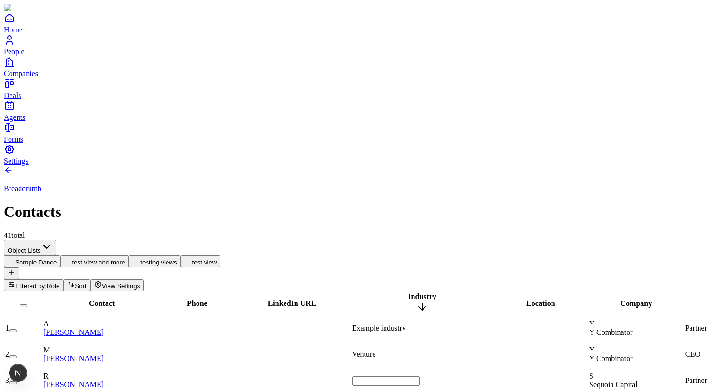
type input "*******"
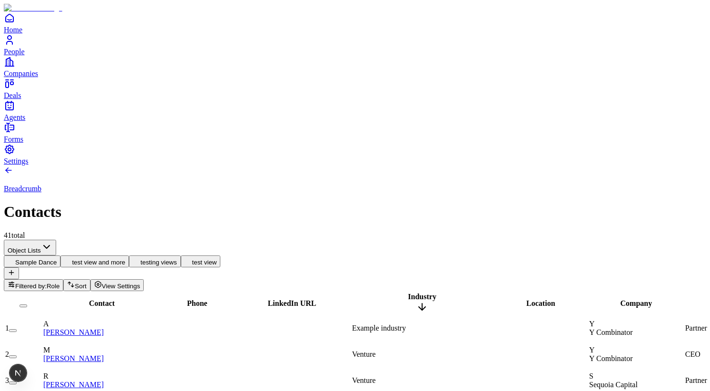
type input "*******"
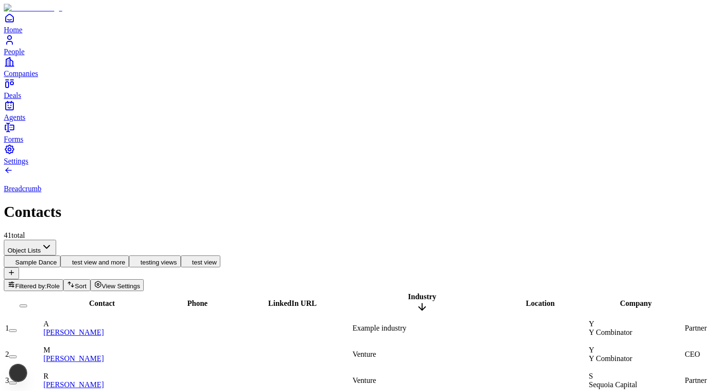
type input "*******"
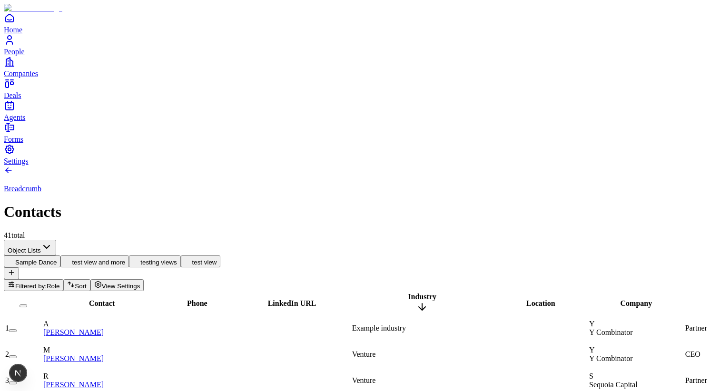
click at [438, 377] on div "Venture" at bounding box center [422, 381] width 140 height 9
click at [340, 166] on div "Breadcrumb Contacts 41 total" at bounding box center [355, 203] width 703 height 74
click at [180, 256] on button "testing views" at bounding box center [154, 262] width 51 height 12
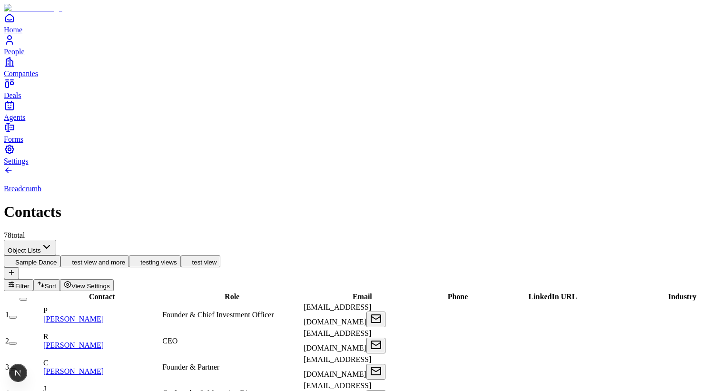
click at [60, 256] on button "Sample Dance" at bounding box center [32, 262] width 57 height 12
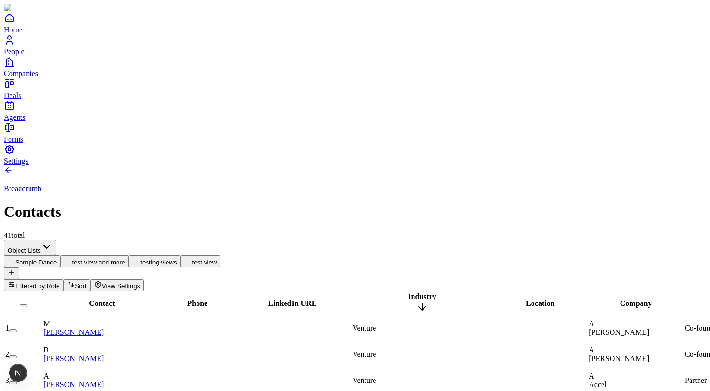
click at [180, 256] on button "testing views" at bounding box center [154, 262] width 51 height 12
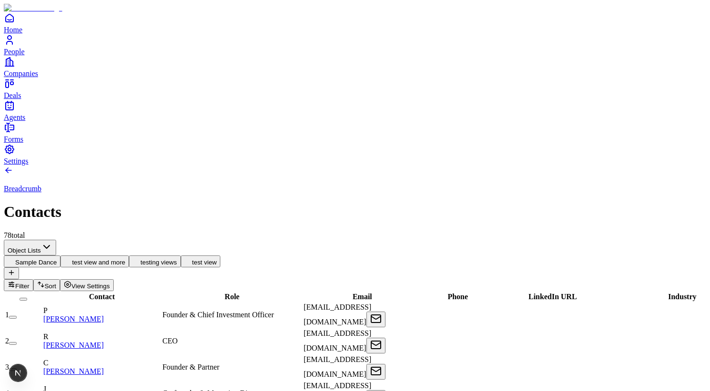
click at [110, 283] on span "View Settings" at bounding box center [90, 286] width 39 height 7
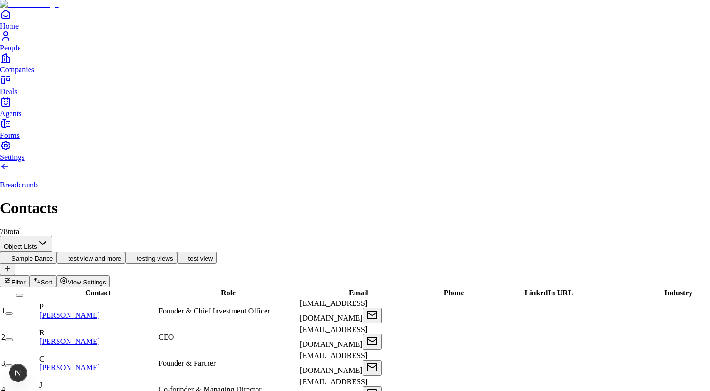
type input "**********"
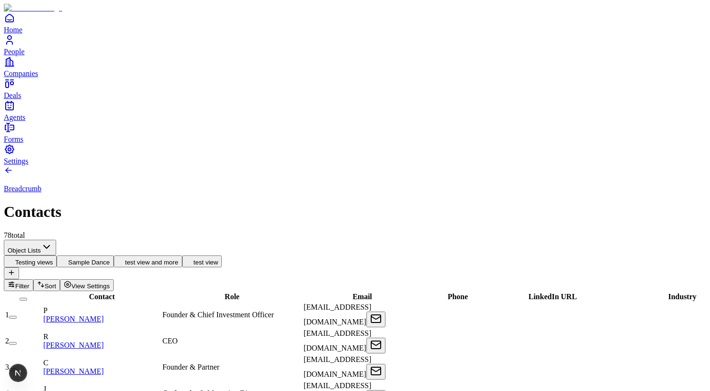
click at [27, 298] on button "button" at bounding box center [24, 299] width 8 height 3
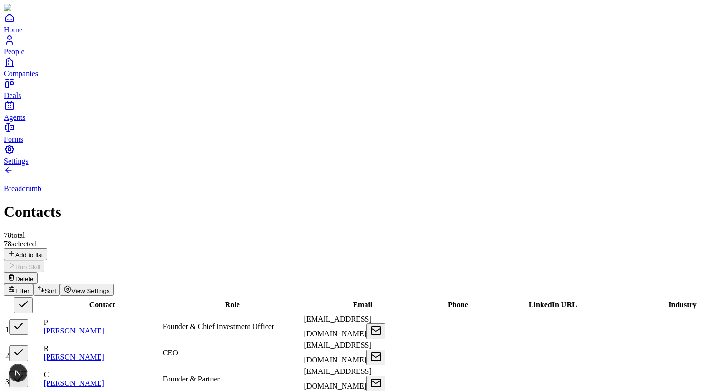
click at [110, 288] on span "View Settings" at bounding box center [90, 291] width 39 height 7
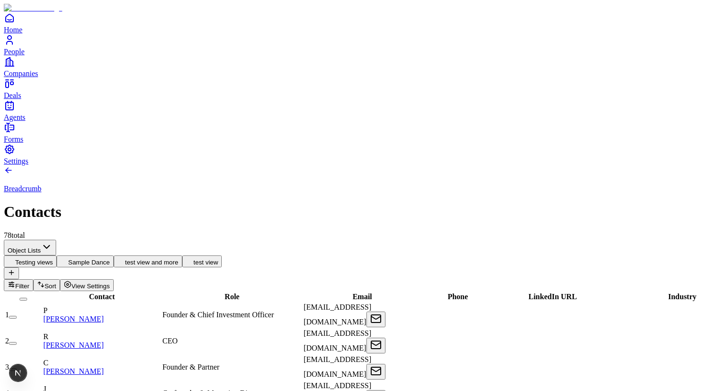
click at [110, 283] on span "View Settings" at bounding box center [90, 286] width 39 height 7
